Goal: Obtain resource: Obtain resource

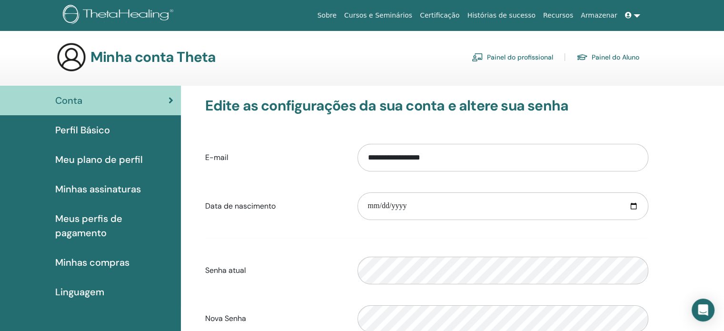
click at [459, 17] on font "Certificação" at bounding box center [440, 15] width 40 height 8
click at [506, 64] on link "Painel do profissional" at bounding box center [512, 57] width 81 height 15
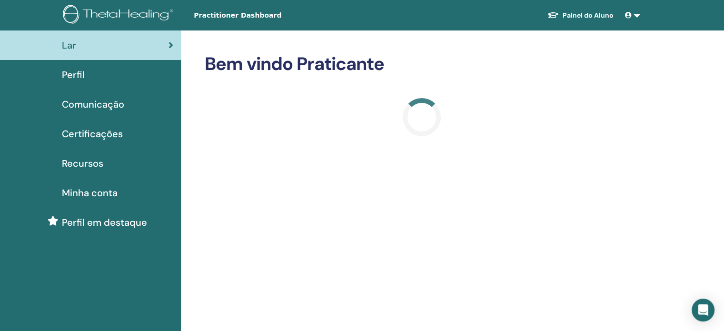
click at [97, 132] on span "Certificações" at bounding box center [92, 134] width 61 height 14
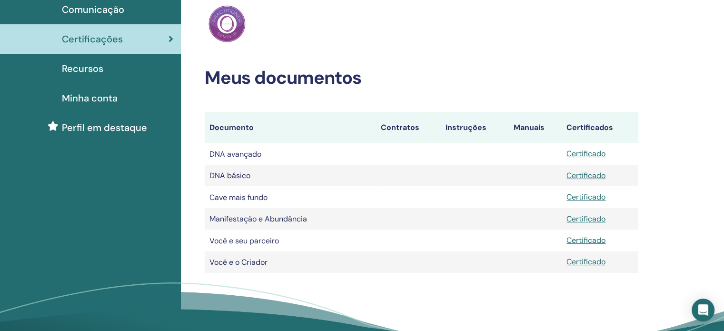
scroll to position [95, 0]
click at [598, 156] on font "Certificado" at bounding box center [585, 153] width 39 height 10
click at [598, 178] on font "Certificado" at bounding box center [585, 175] width 39 height 10
click at [593, 201] on font "Certificado" at bounding box center [585, 196] width 39 height 10
click at [592, 219] on font "Certificado" at bounding box center [585, 218] width 39 height 10
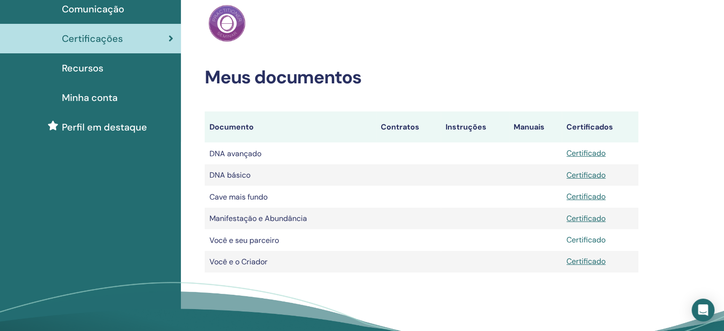
click at [590, 239] on font "Certificado" at bounding box center [585, 240] width 39 height 10
click at [587, 266] on font "Certificado" at bounding box center [585, 261] width 39 height 10
